Goal: Task Accomplishment & Management: Use online tool/utility

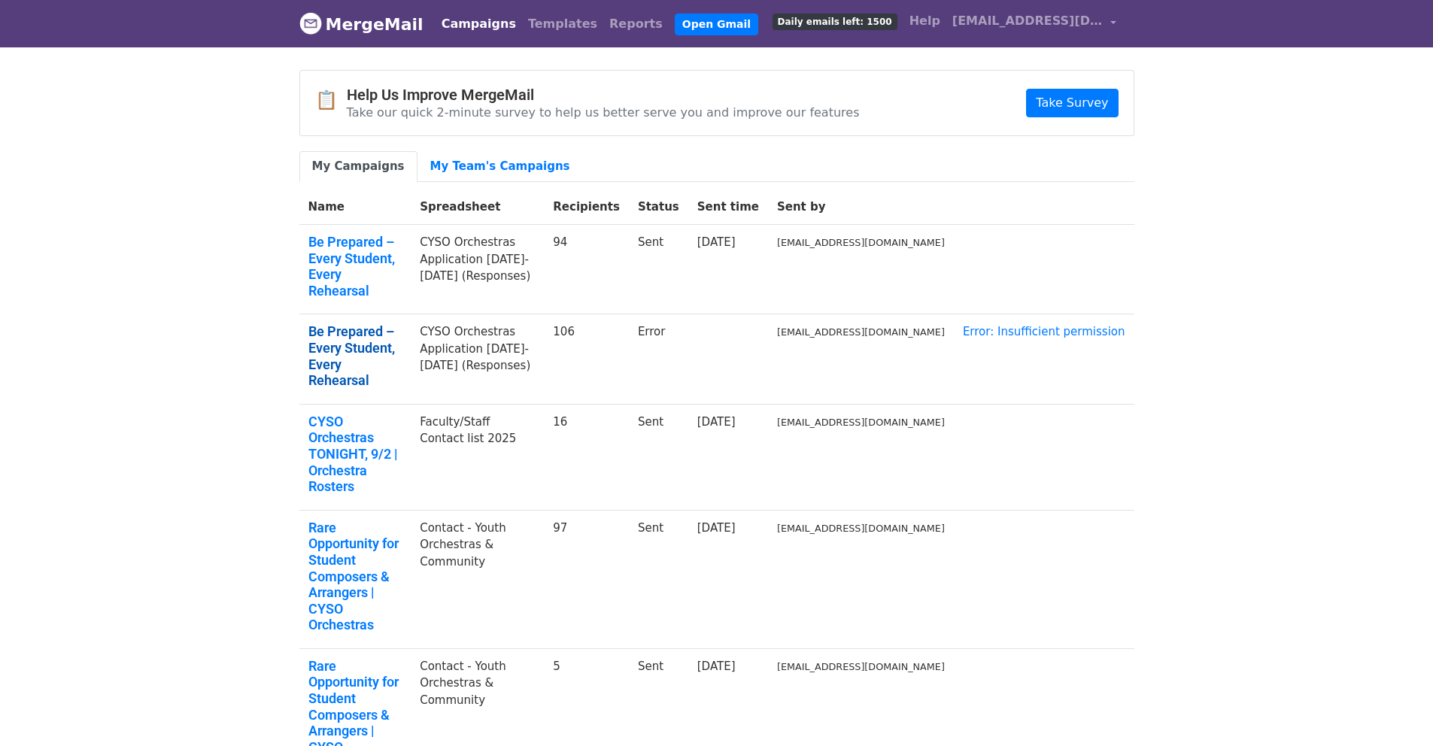
click at [394, 324] on link "Be Prepared – Every Student, Every Rehearsal" at bounding box center [355, 356] width 94 height 65
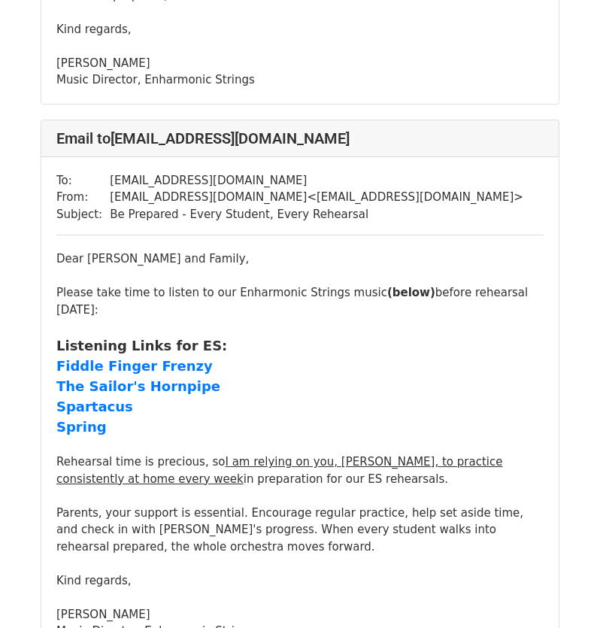
scroll to position [2859, 0]
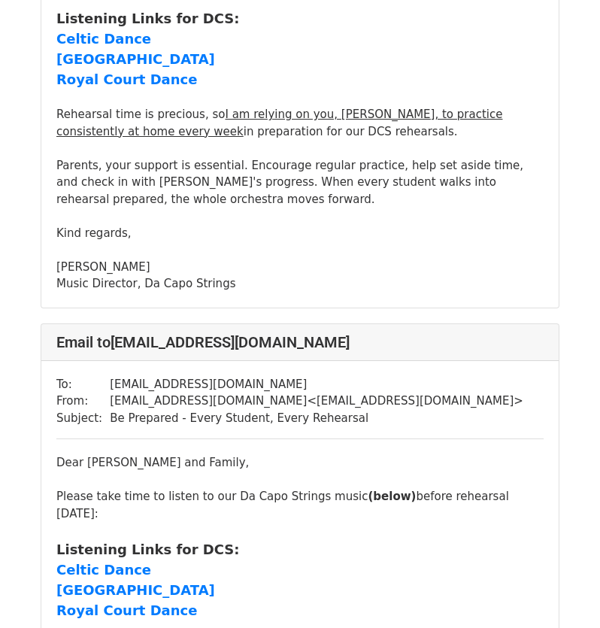
scroll to position [2483, 0]
